Goal: Navigation & Orientation: Find specific page/section

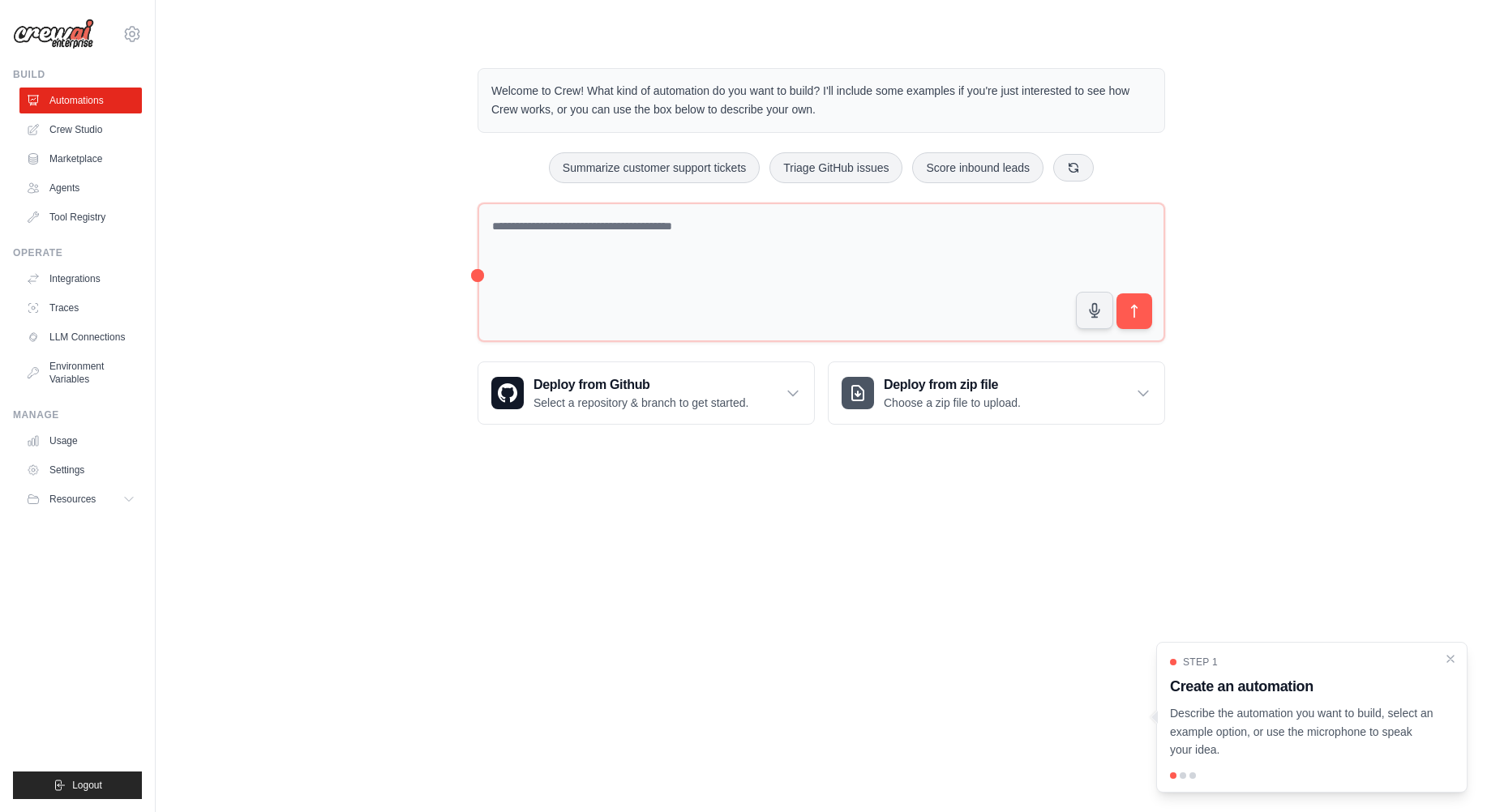
click at [337, 453] on main "Welcome to Crew! What kind of automation do you want to build? I'll include som…" at bounding box center [821, 233] width 1331 height 466
click at [77, 125] on link "Crew Studio" at bounding box center [82, 130] width 123 height 26
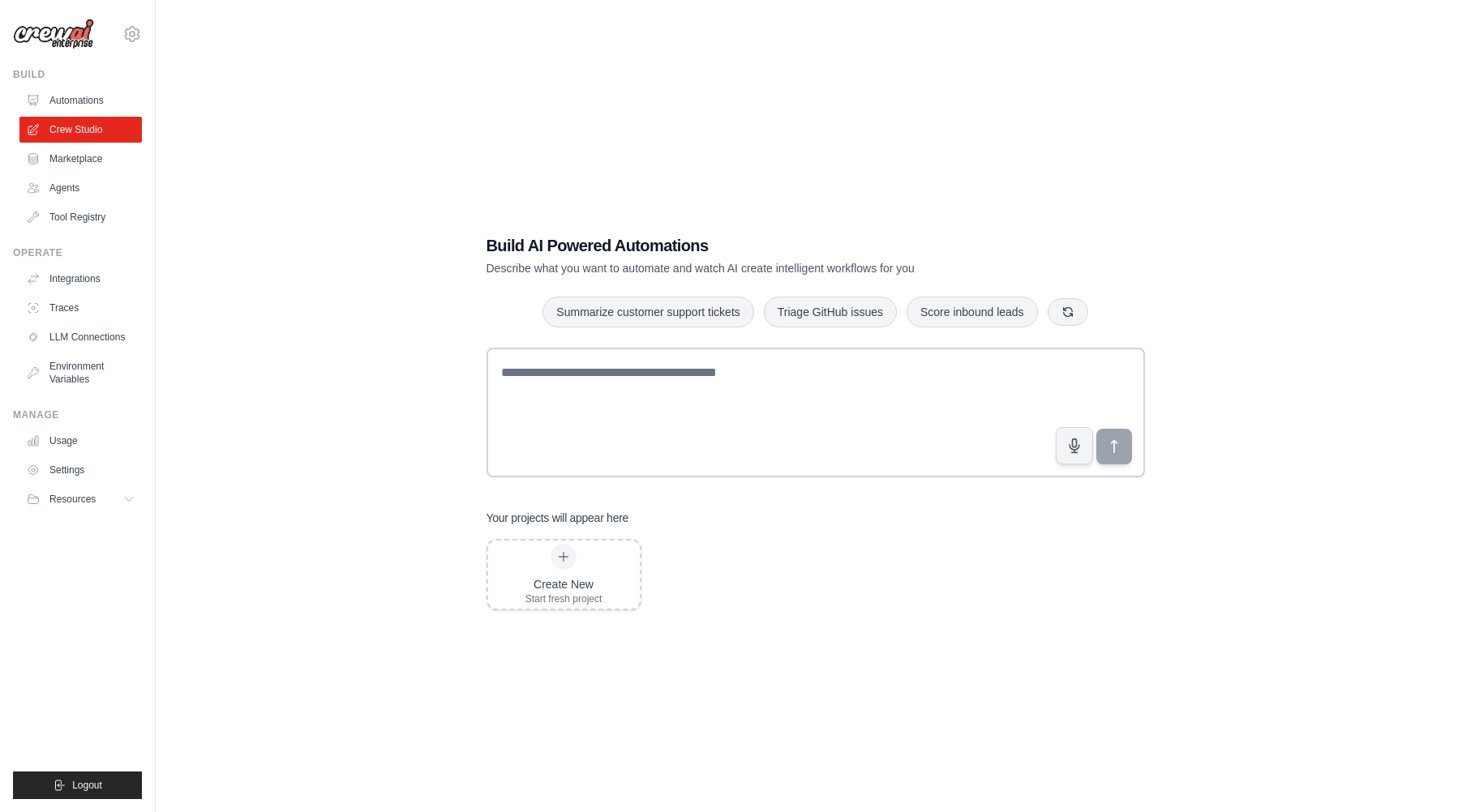
click at [84, 96] on link "Automations" at bounding box center [81, 100] width 123 height 26
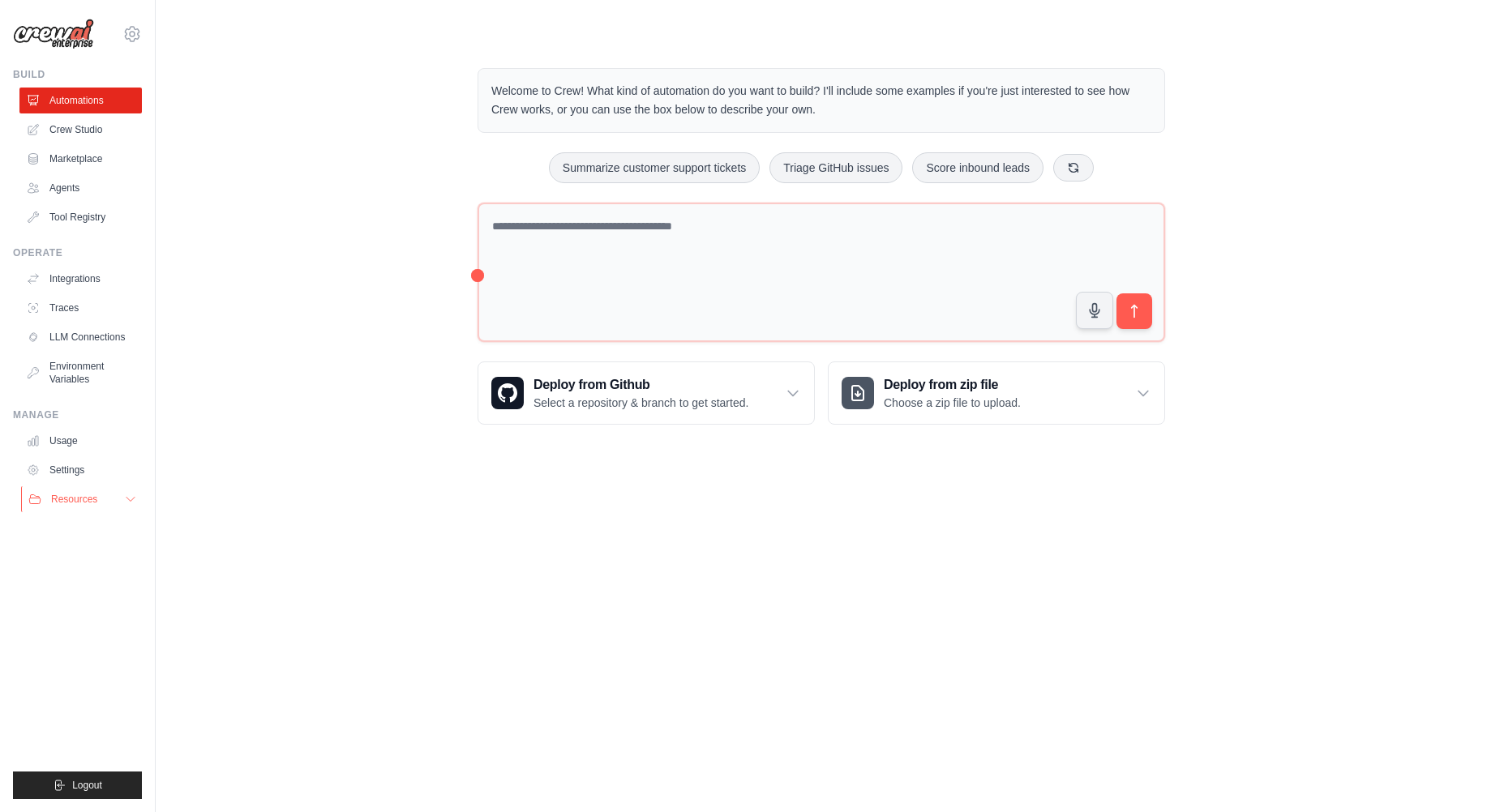
click at [85, 504] on span "Resources" at bounding box center [74, 499] width 46 height 13
